Goal: Task Accomplishment & Management: Manage account settings

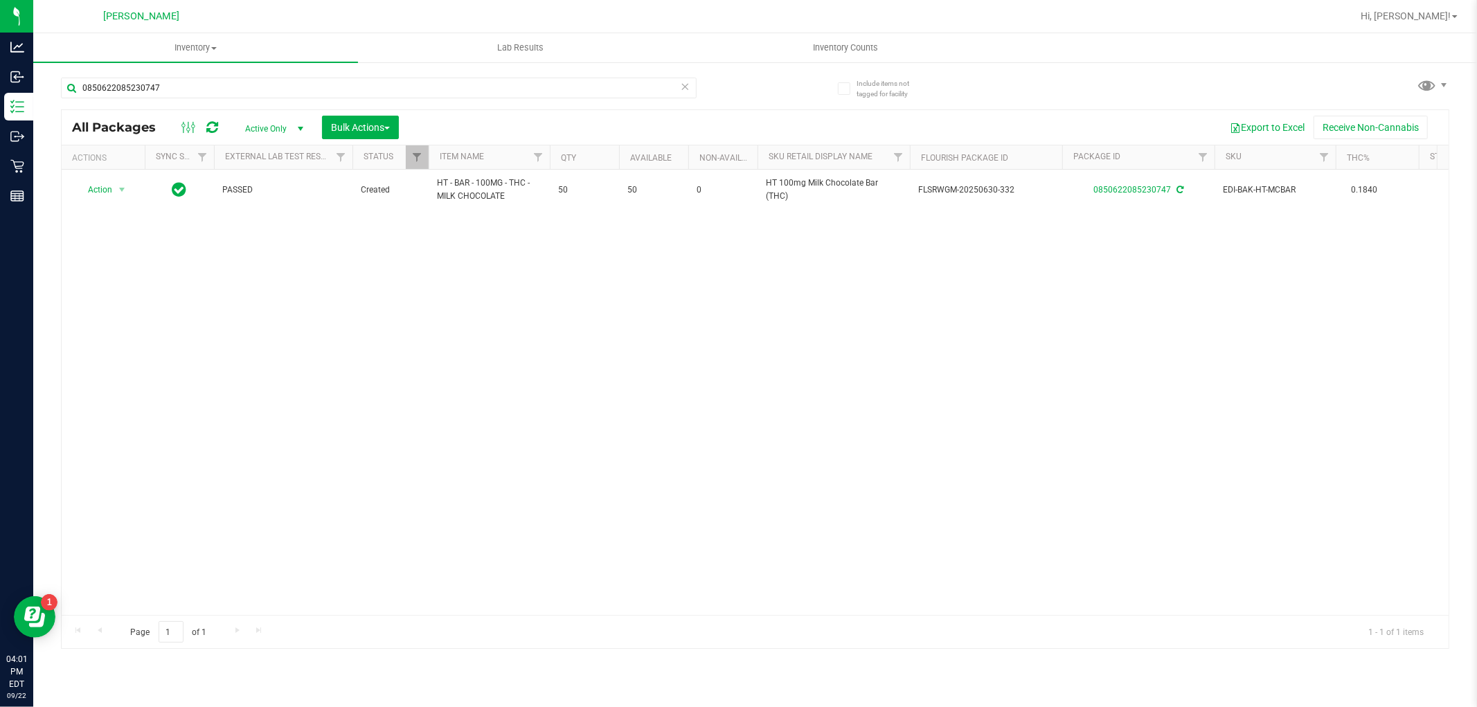
click at [680, 89] on icon at bounding box center [685, 86] width 10 height 17
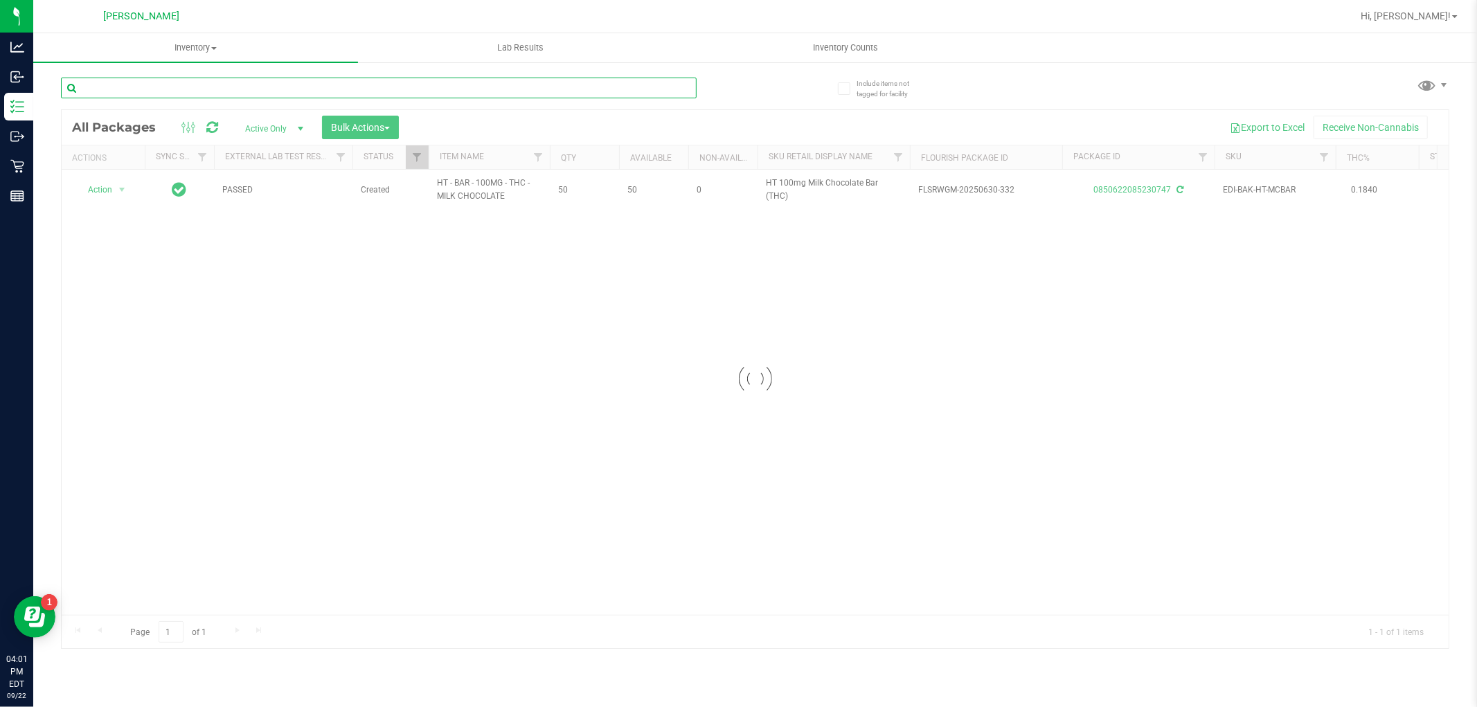
click at [673, 88] on input "text" at bounding box center [378, 88] width 635 height 21
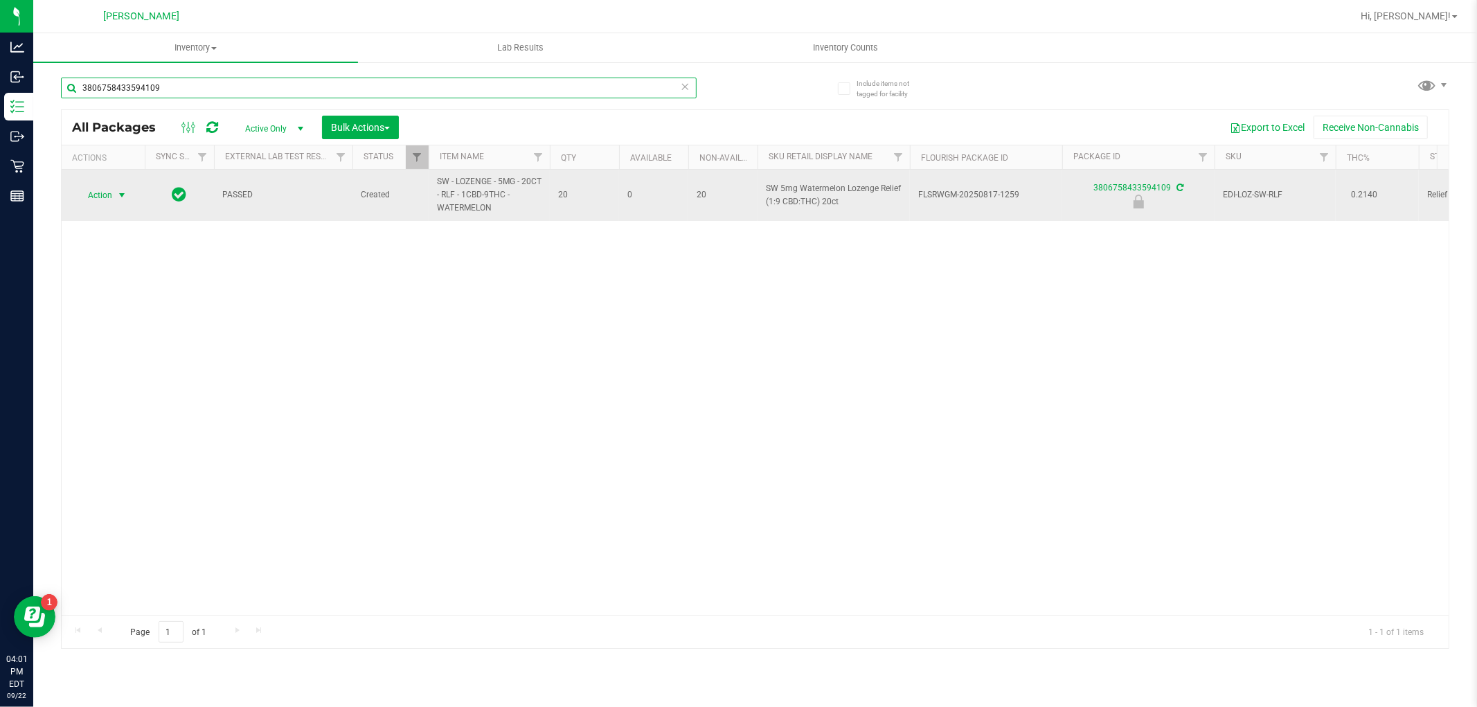
type input "3806758433594109"
click at [119, 198] on span "select" at bounding box center [121, 195] width 11 height 11
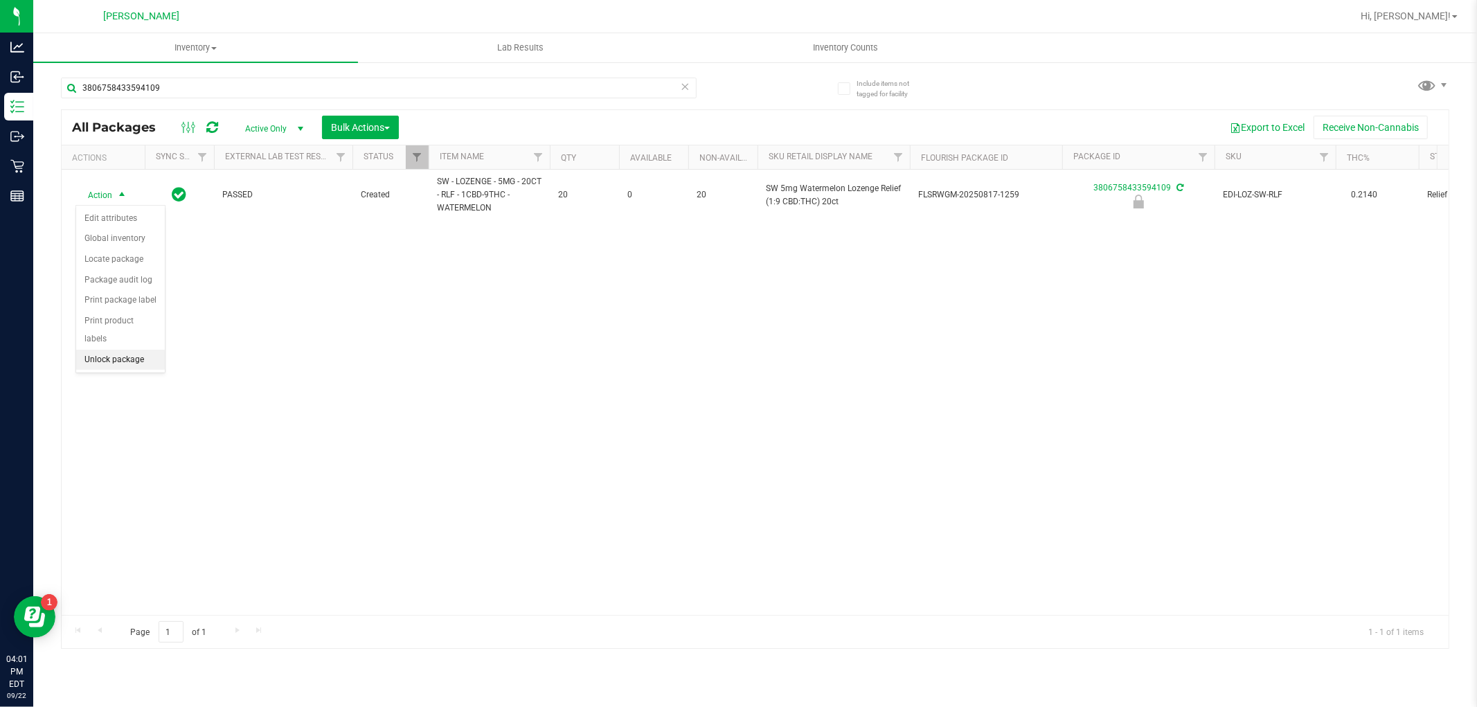
click at [139, 361] on li "Unlock package" at bounding box center [120, 360] width 89 height 21
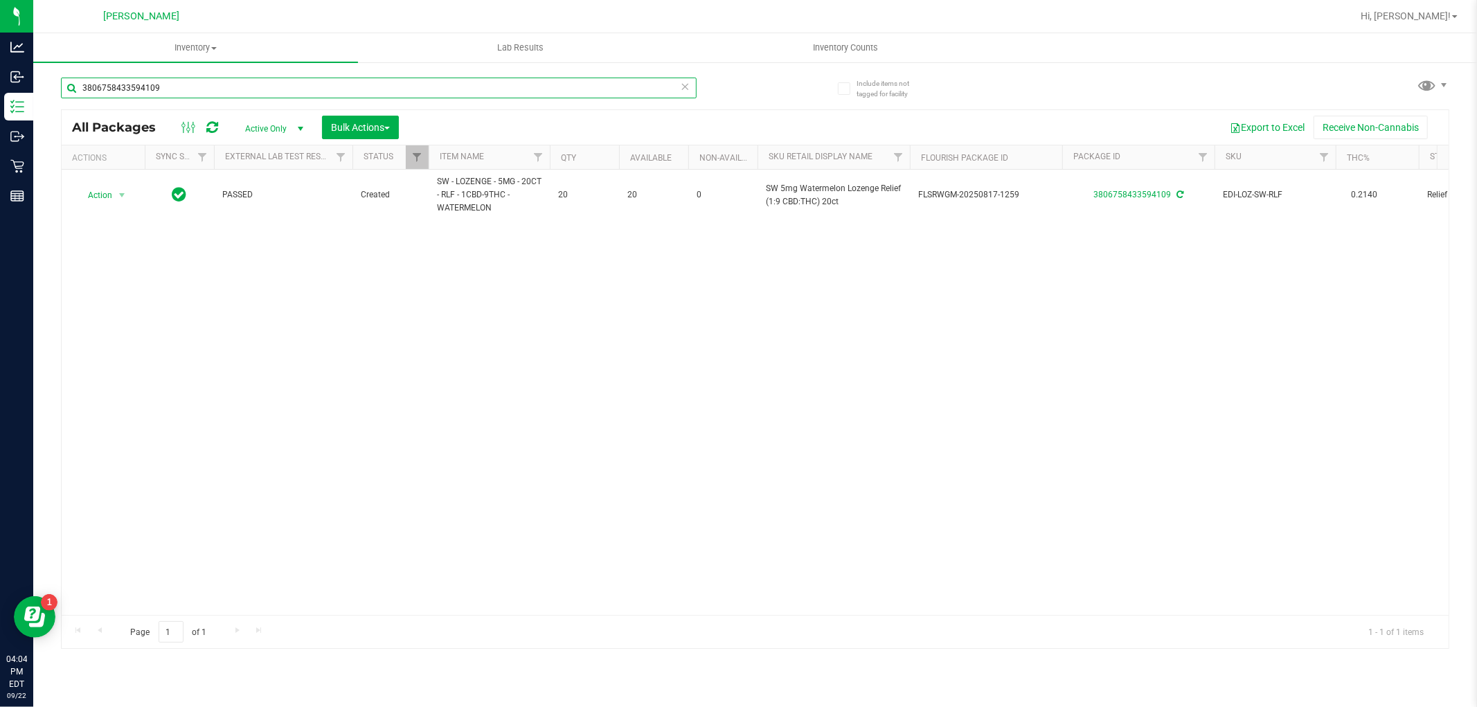
click at [435, 98] on input "3806758433594109" at bounding box center [378, 88] width 635 height 21
type input "2349680514752451W-JUN25AML01-0624"
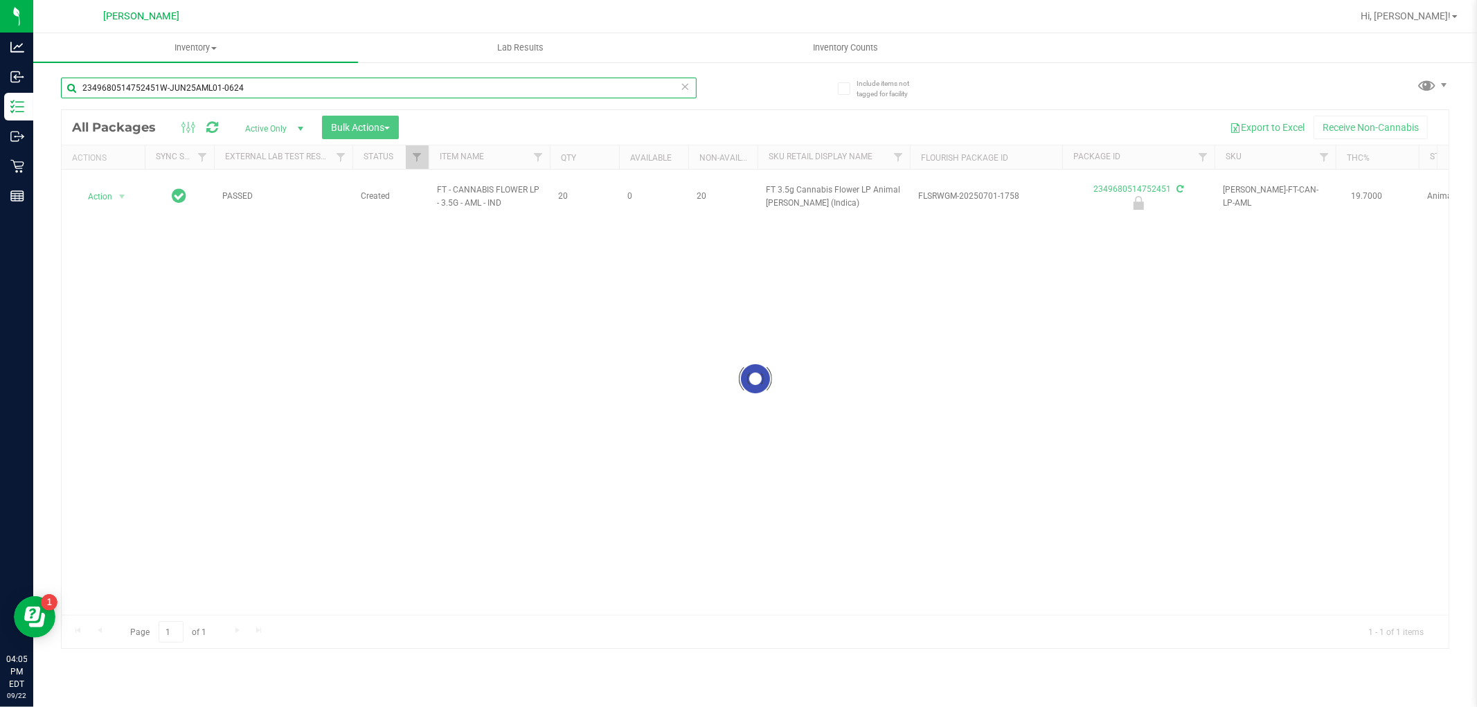
click at [226, 97] on input "2349680514752451W-JUN25AML01-0624" at bounding box center [378, 88] width 635 height 21
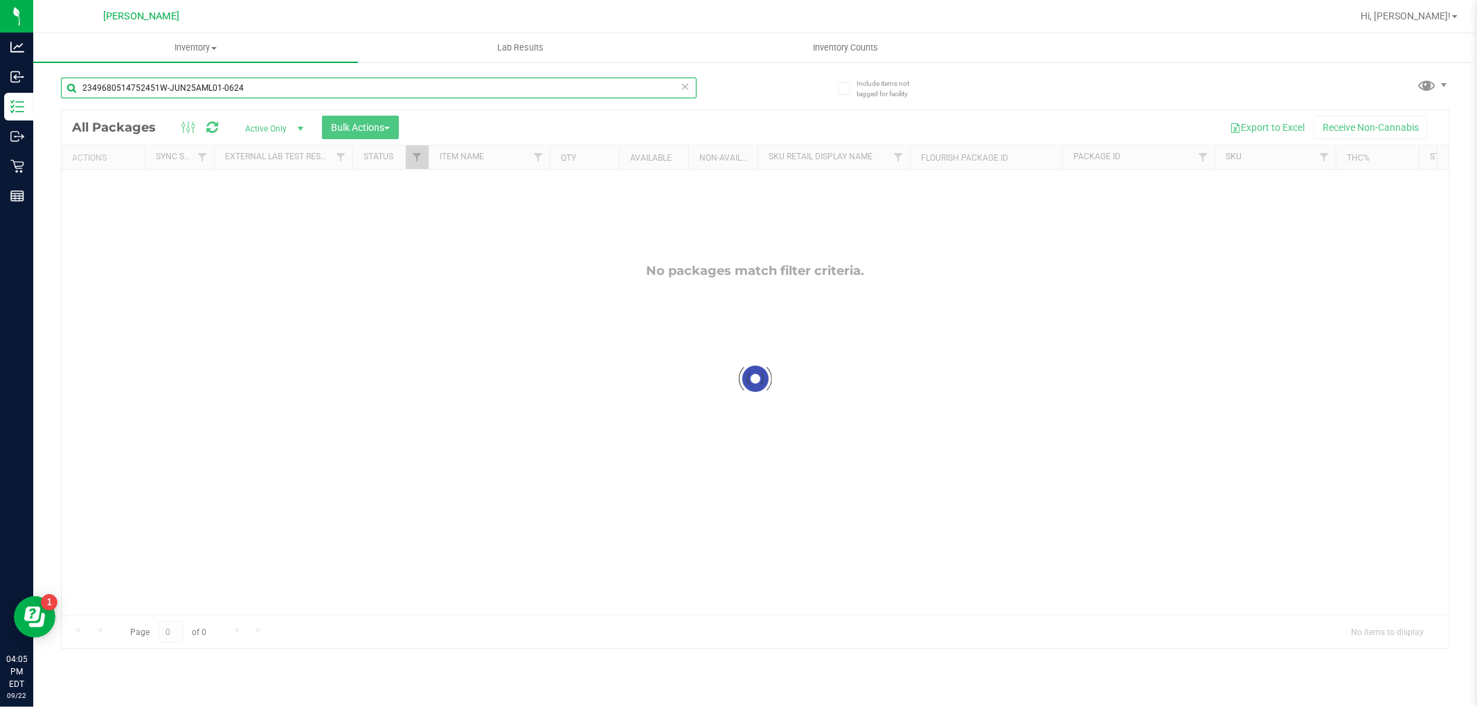
click at [226, 97] on input "2349680514752451W-JUN25AML01-0624" at bounding box center [378, 88] width 635 height 21
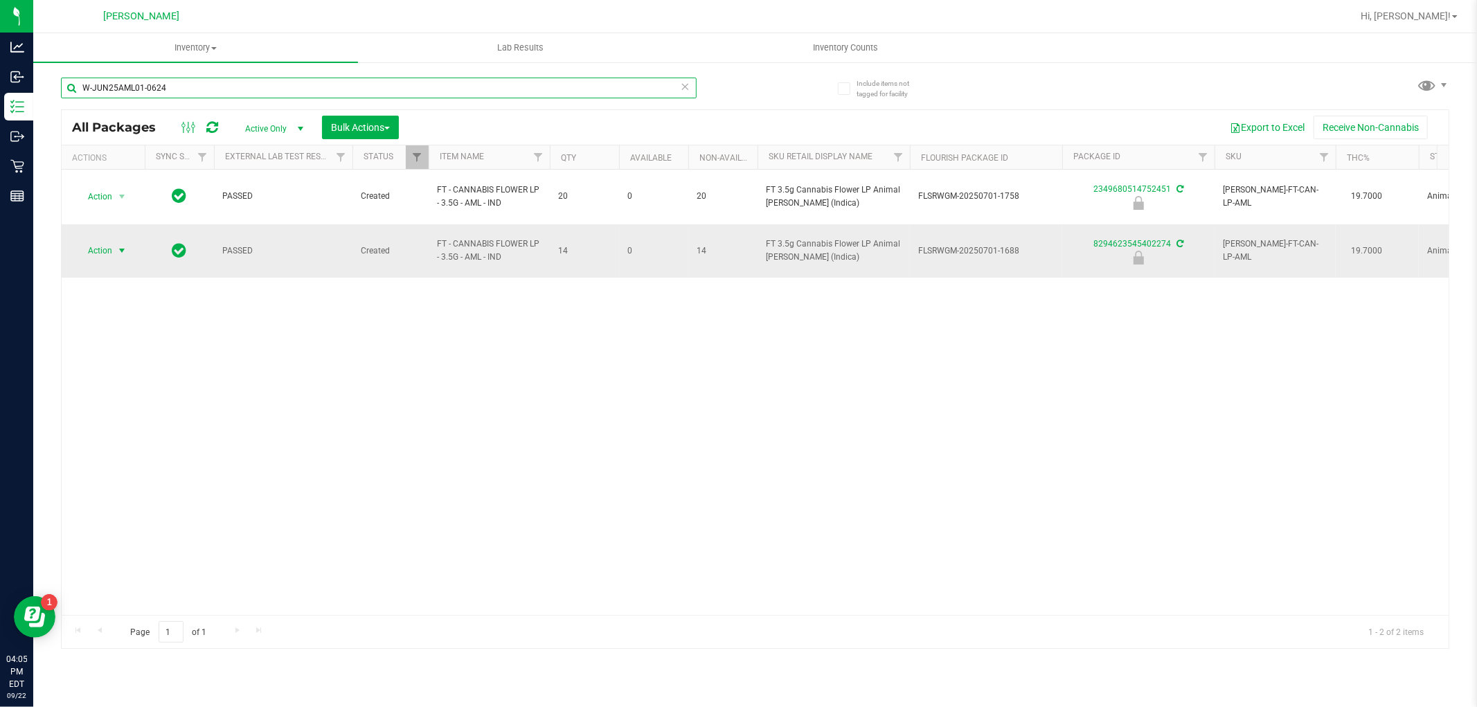
type input "W-JUN25AML01-0624"
click at [100, 241] on span "Action" at bounding box center [93, 250] width 37 height 19
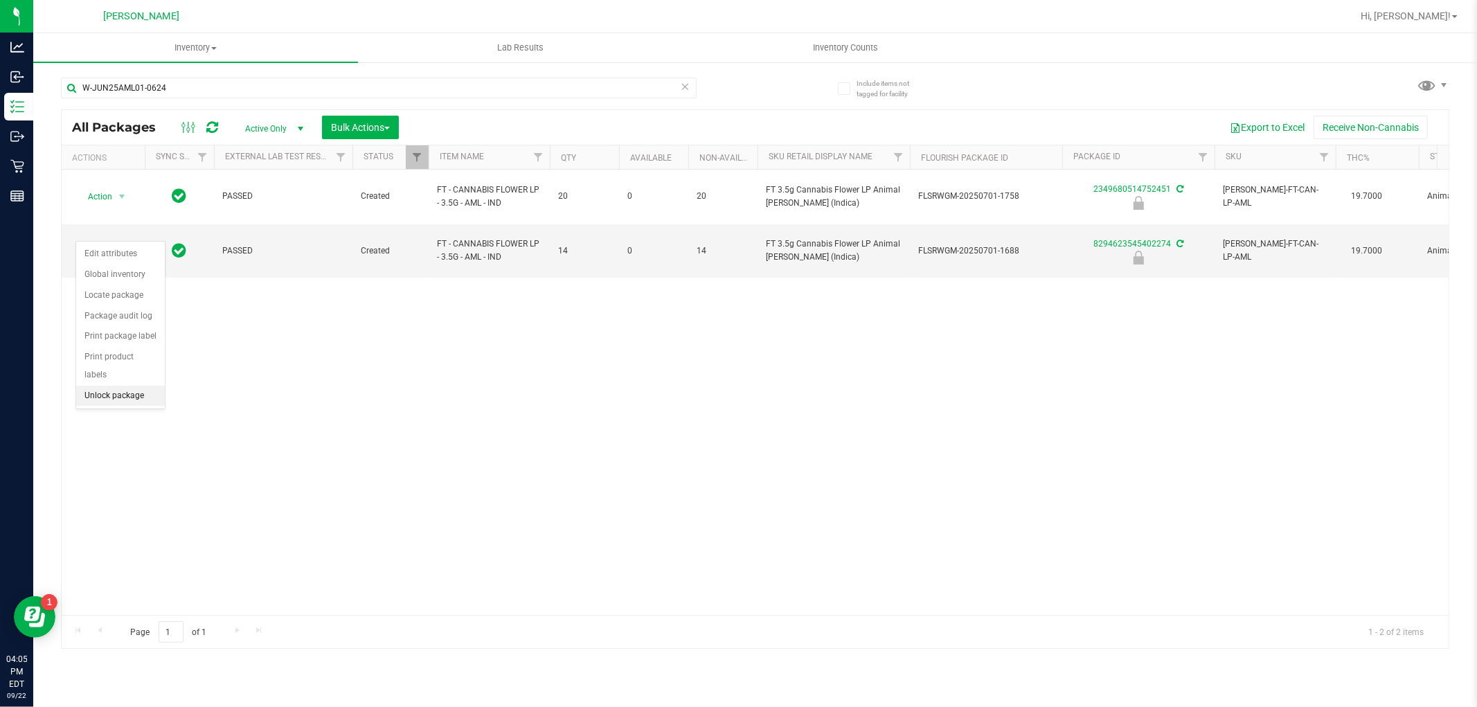
click at [134, 404] on li "Unlock package" at bounding box center [120, 396] width 89 height 21
click at [1452, 10] on link "Hi, [PERSON_NAME]!" at bounding box center [1409, 16] width 108 height 15
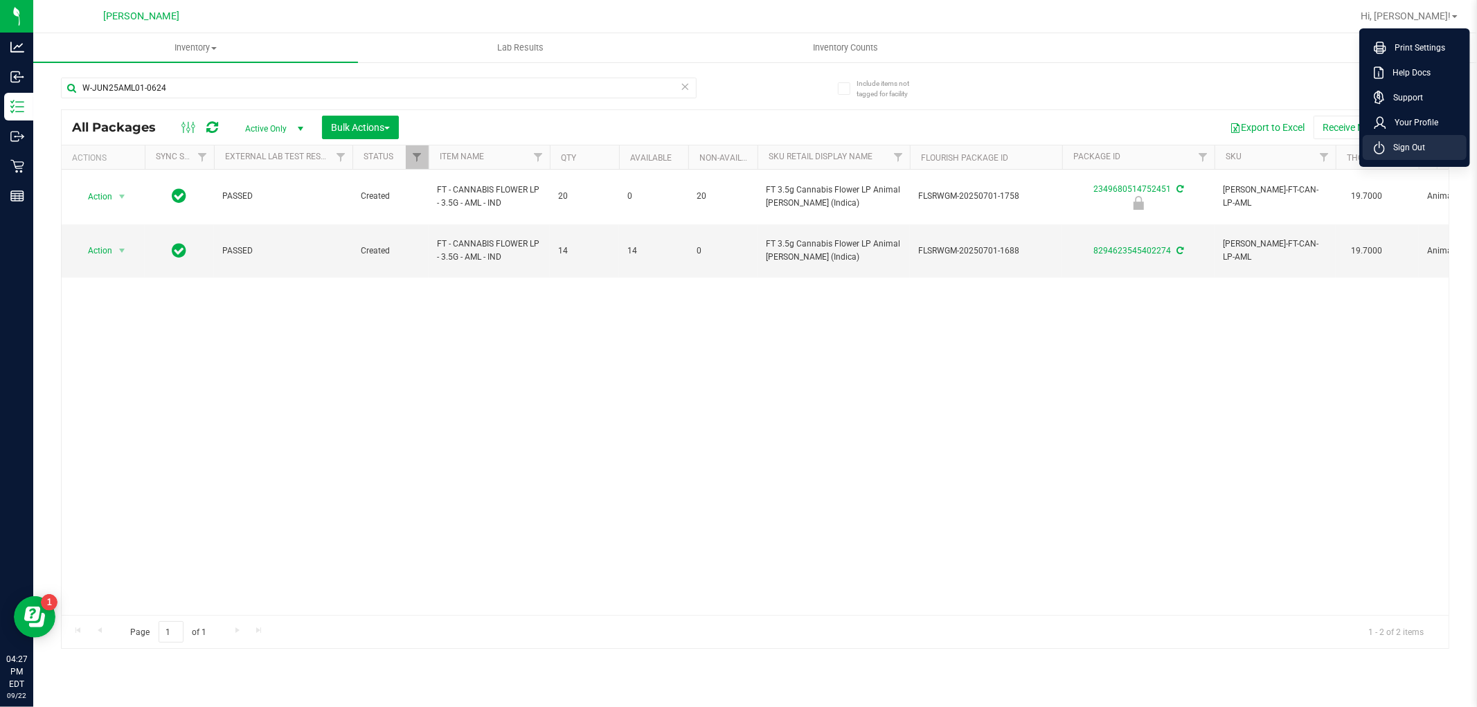
click at [1382, 154] on icon at bounding box center [1378, 147] width 11 height 13
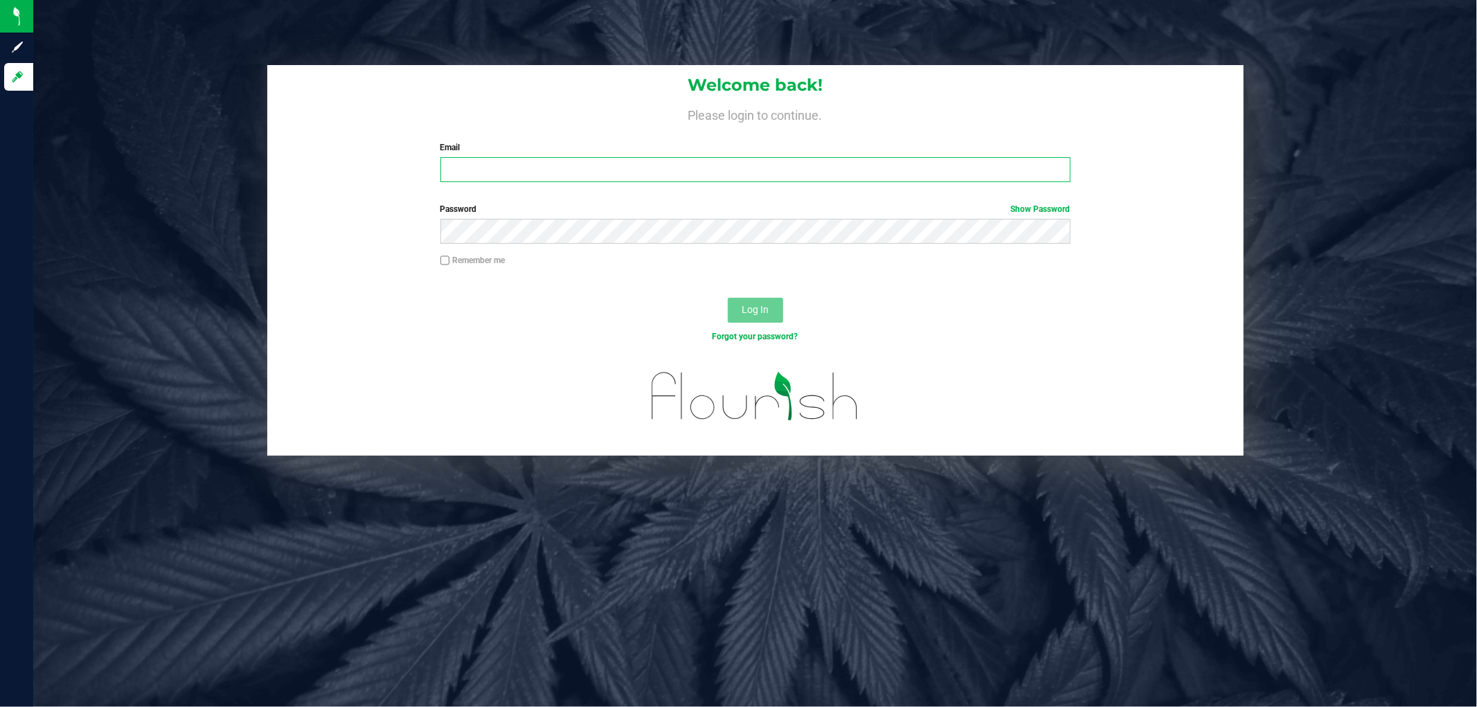
click at [473, 162] on input "Email" at bounding box center [755, 169] width 630 height 25
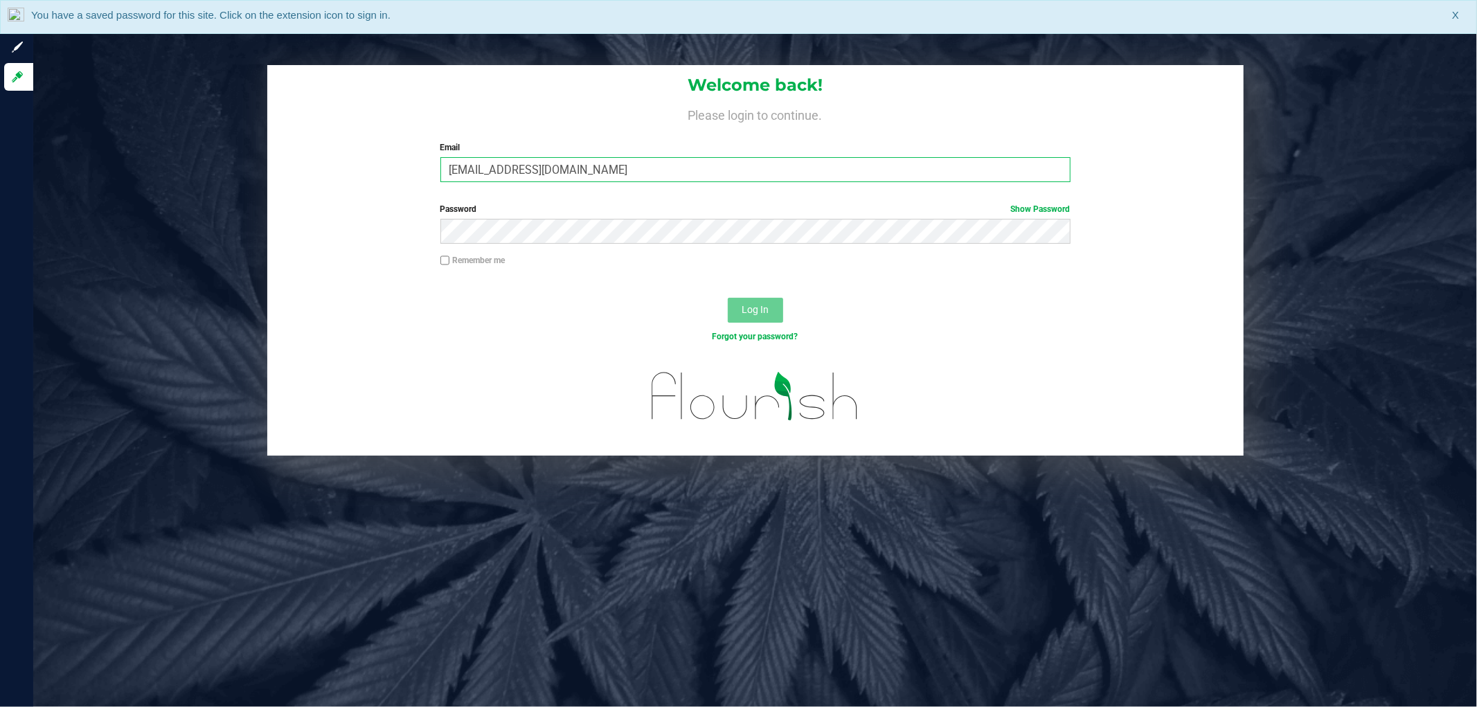
type input "[EMAIL_ADDRESS][DOMAIN_NAME]"
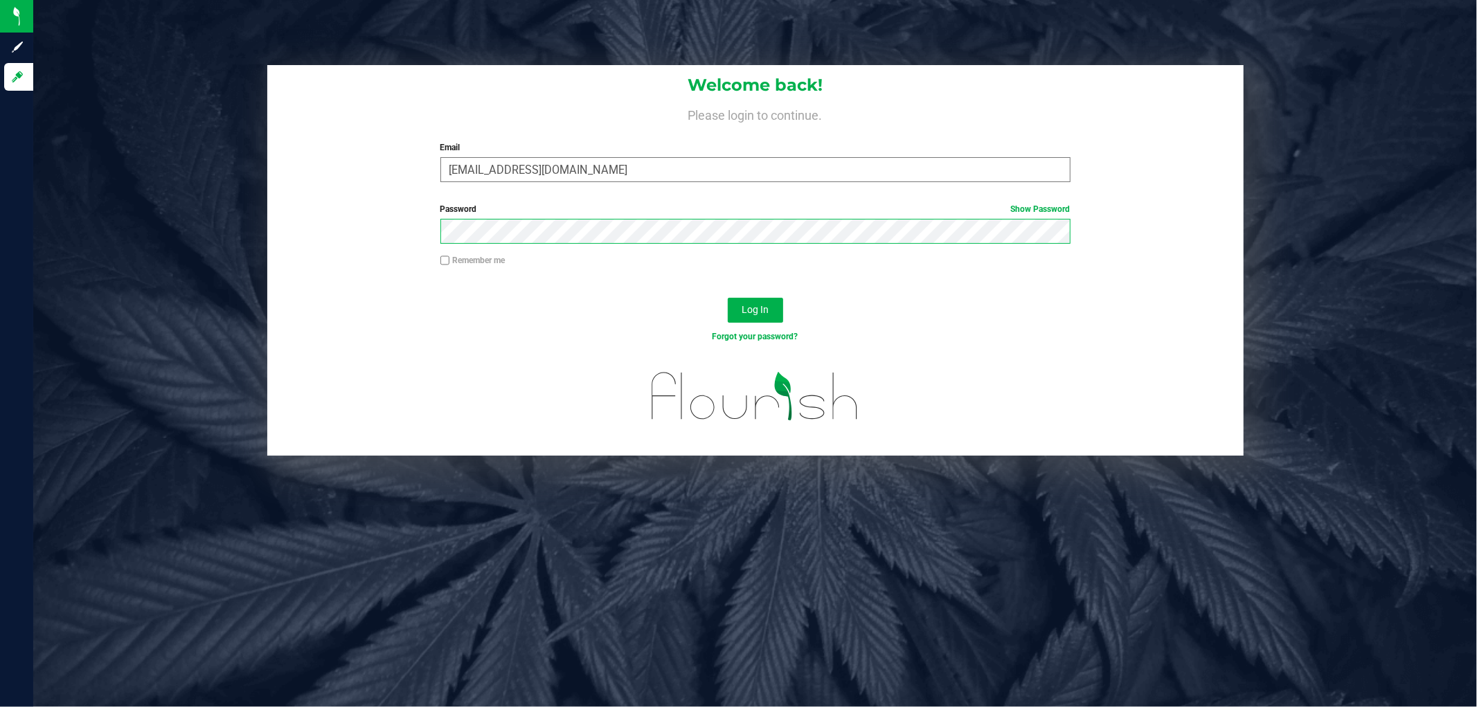
click at [728, 298] on button "Log In" at bounding box center [755, 310] width 55 height 25
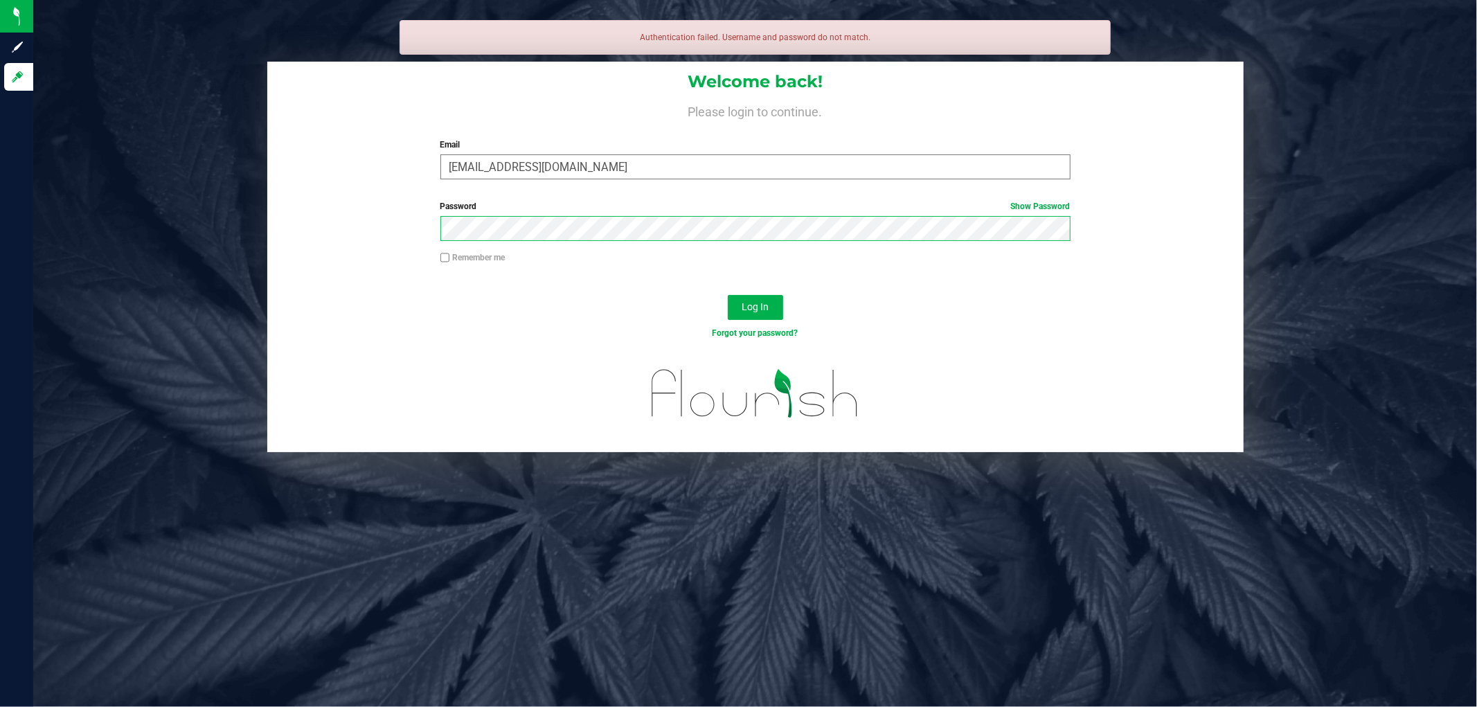
click at [728, 295] on button "Log In" at bounding box center [755, 307] width 55 height 25
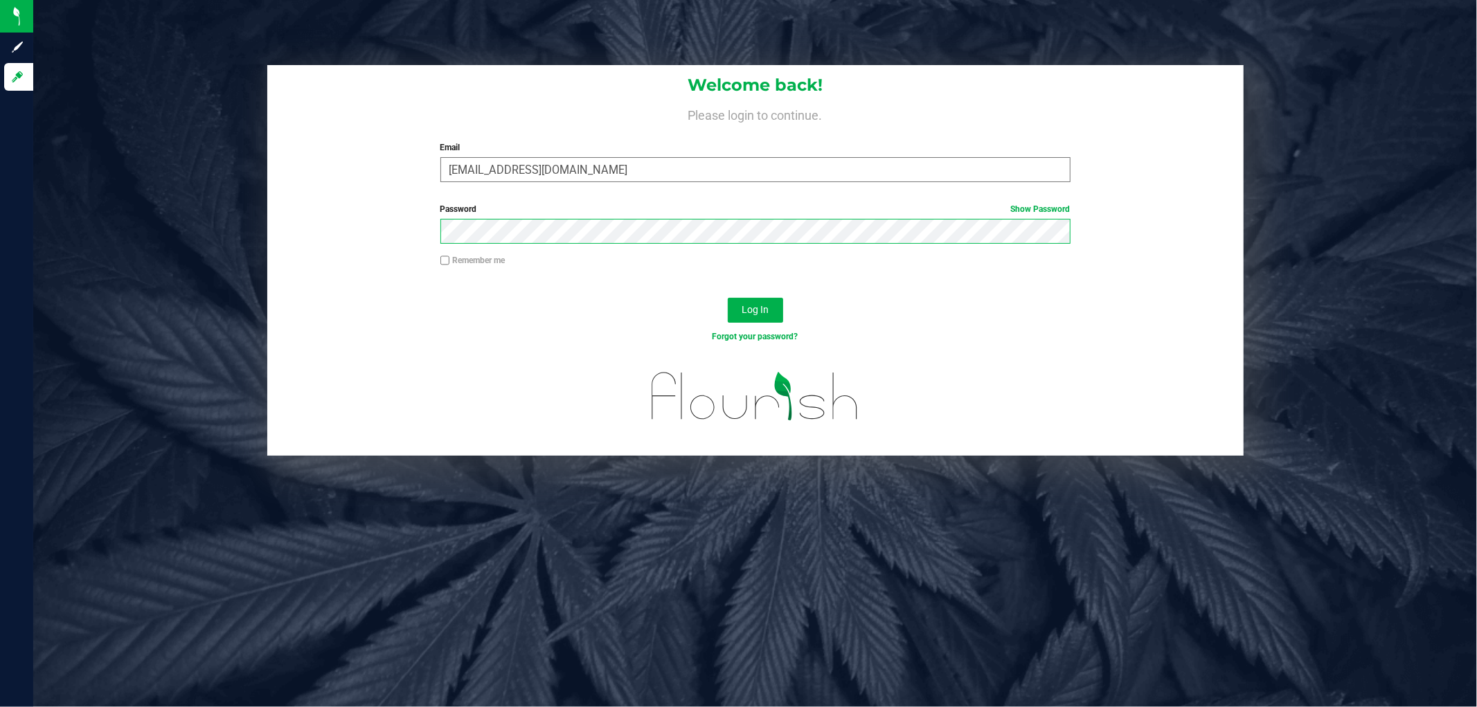
click at [728, 298] on button "Log In" at bounding box center [755, 310] width 55 height 25
